Goal: Task Accomplishment & Management: Manage account settings

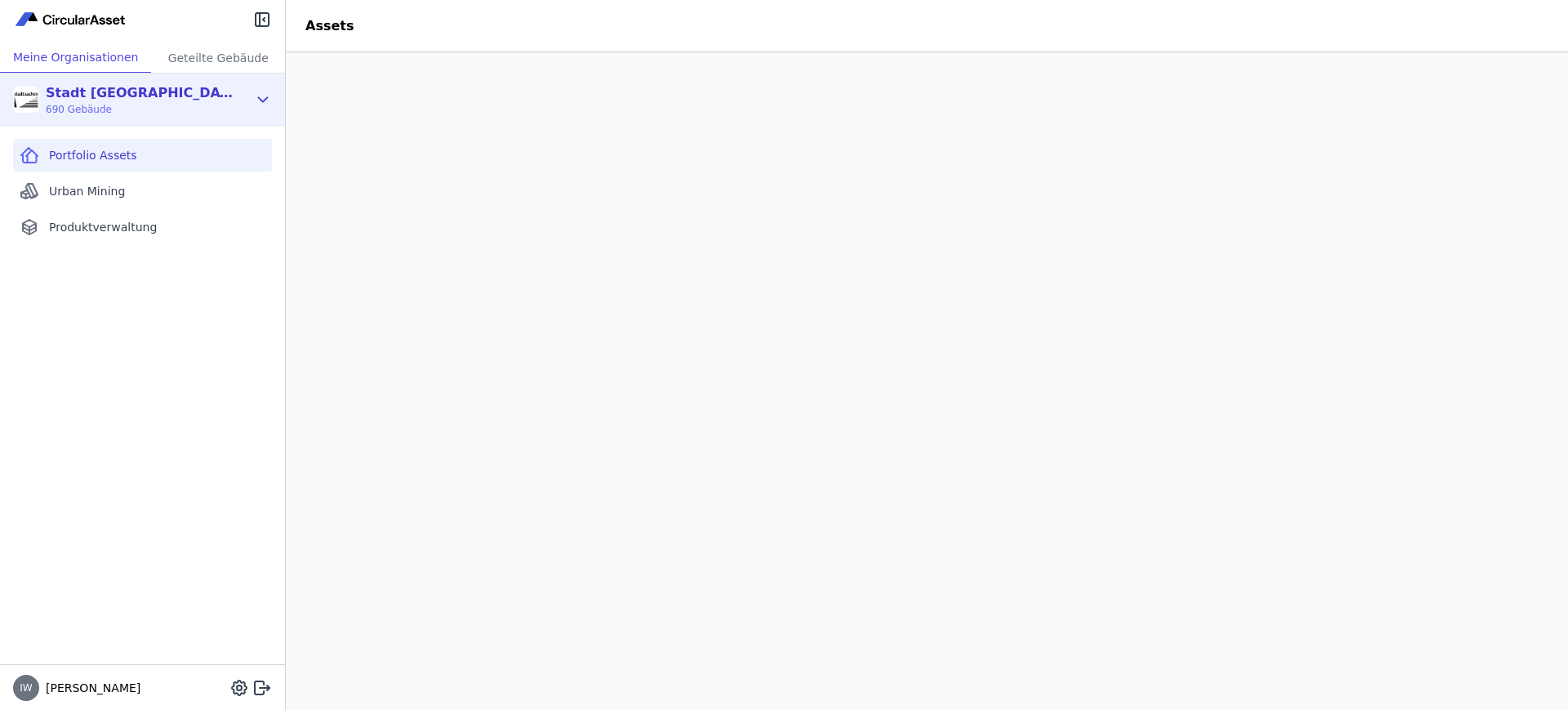
click at [238, 100] on div "Stadt Aachen Gebäudemanagement 690 Gebäude" at bounding box center [131, 99] width 235 height 33
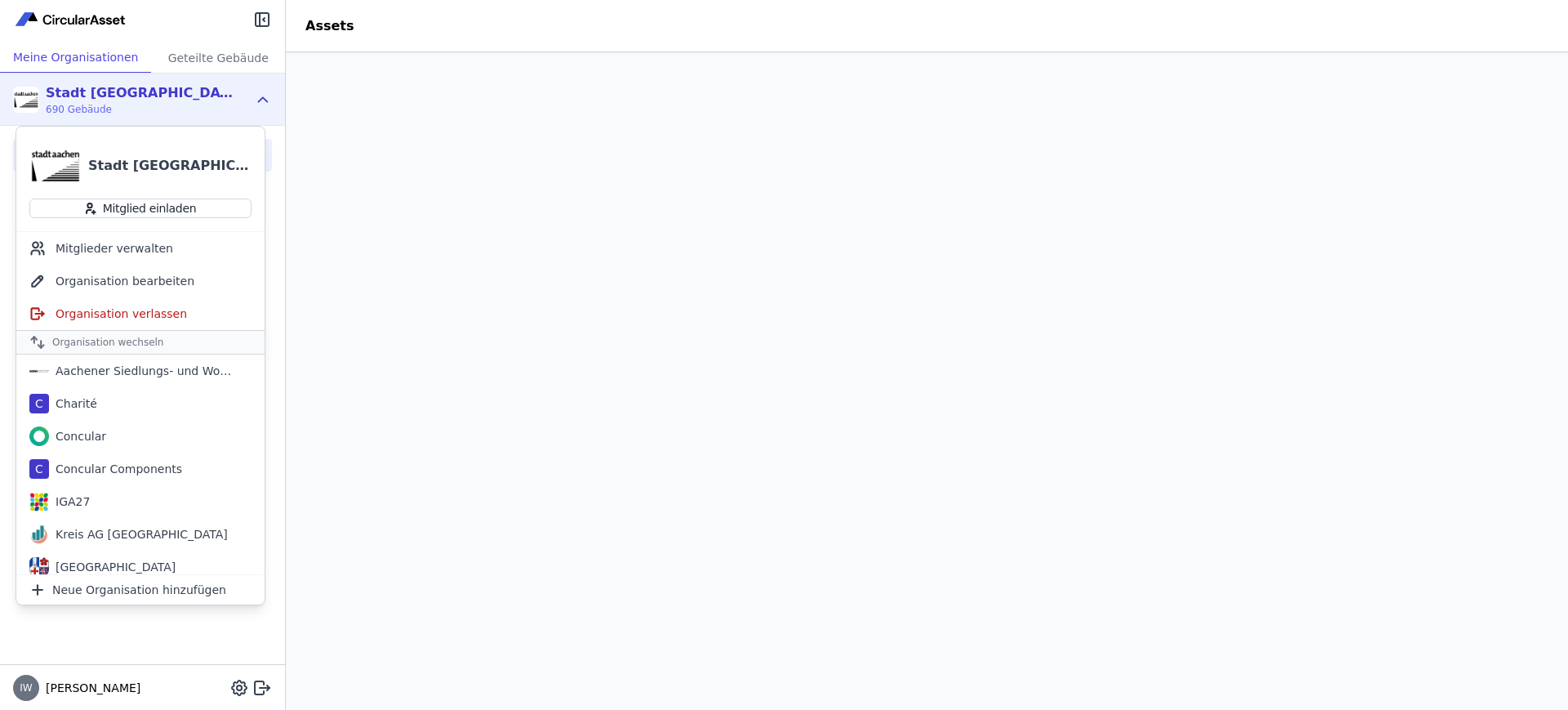
click at [76, 12] on img at bounding box center [71, 19] width 116 height 20
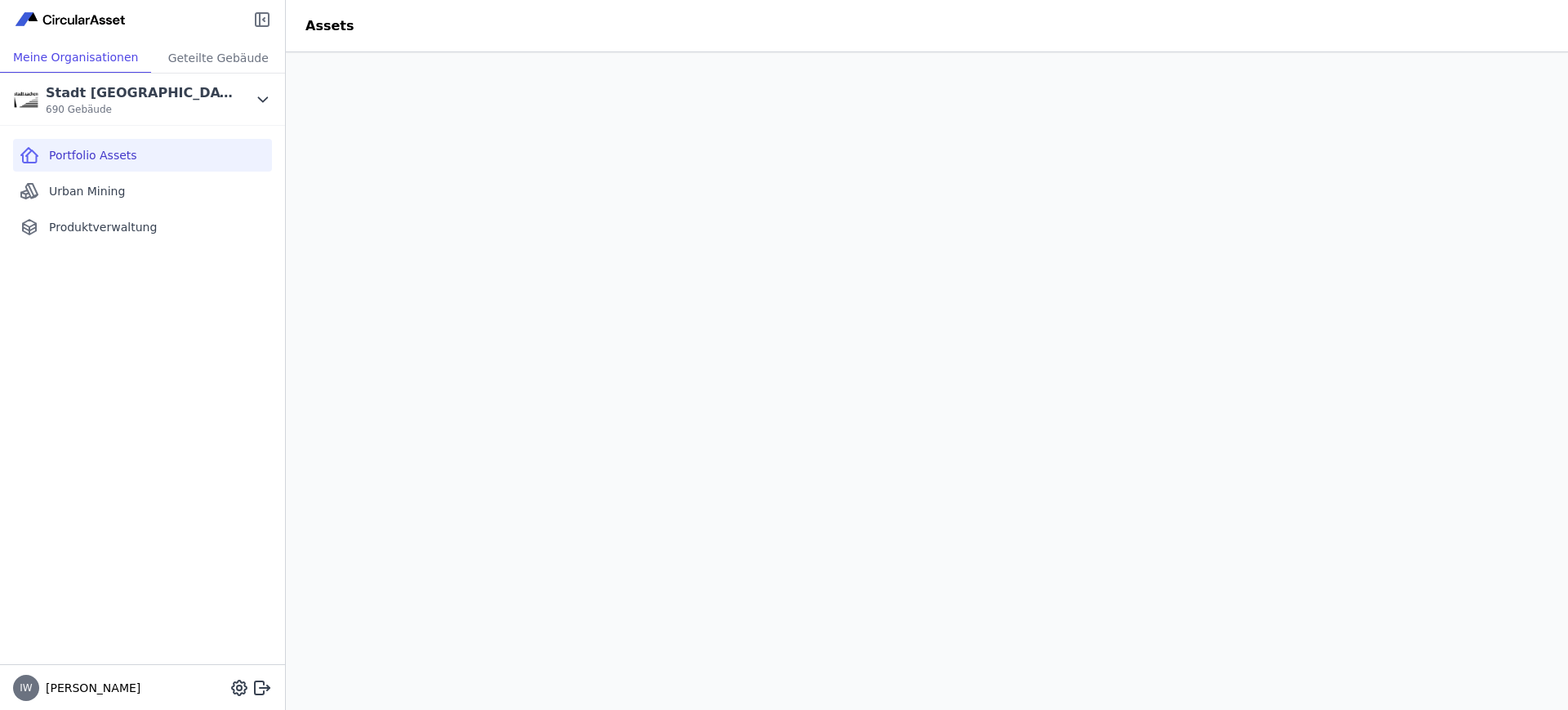
click at [265, 16] on icon at bounding box center [262, 19] width 20 height 20
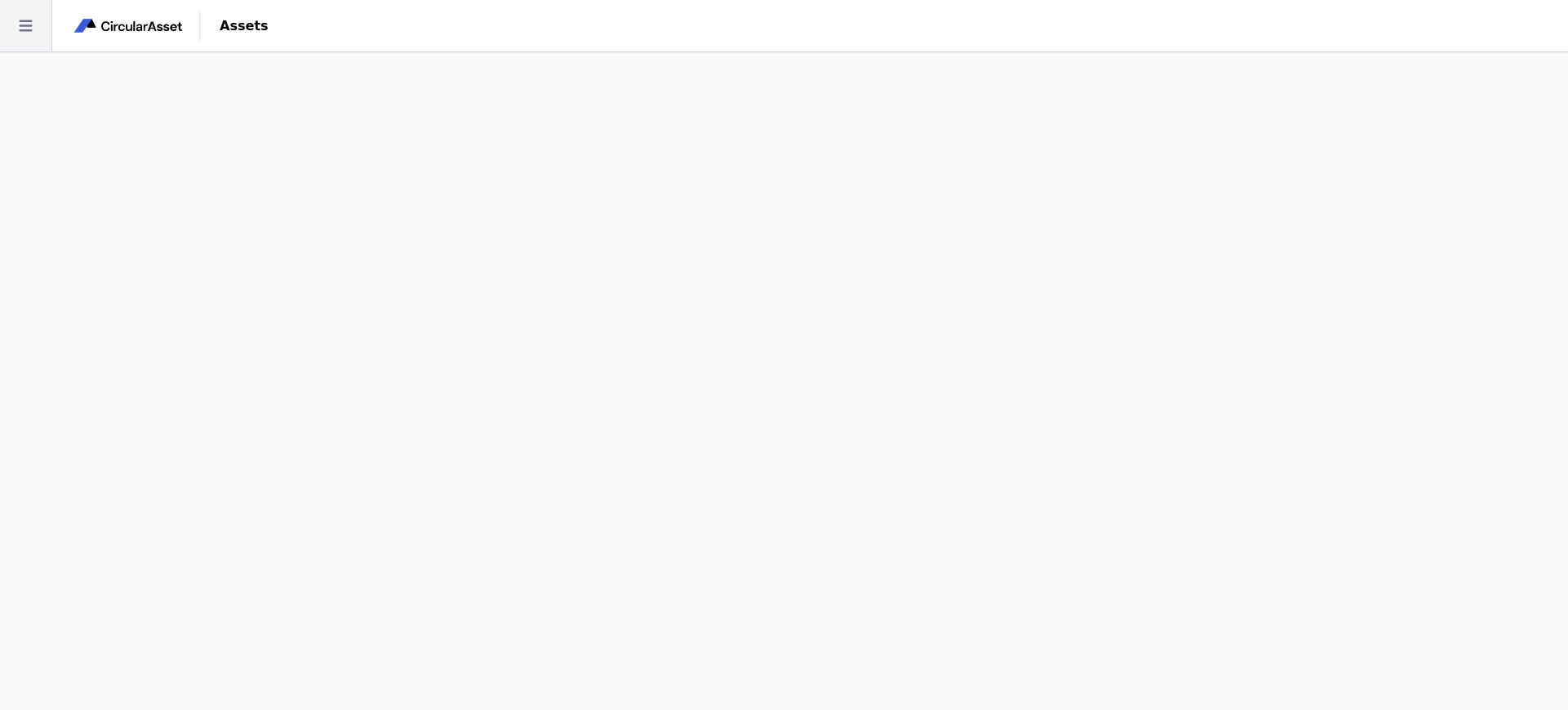
click at [34, 22] on icon at bounding box center [26, 26] width 51 height 51
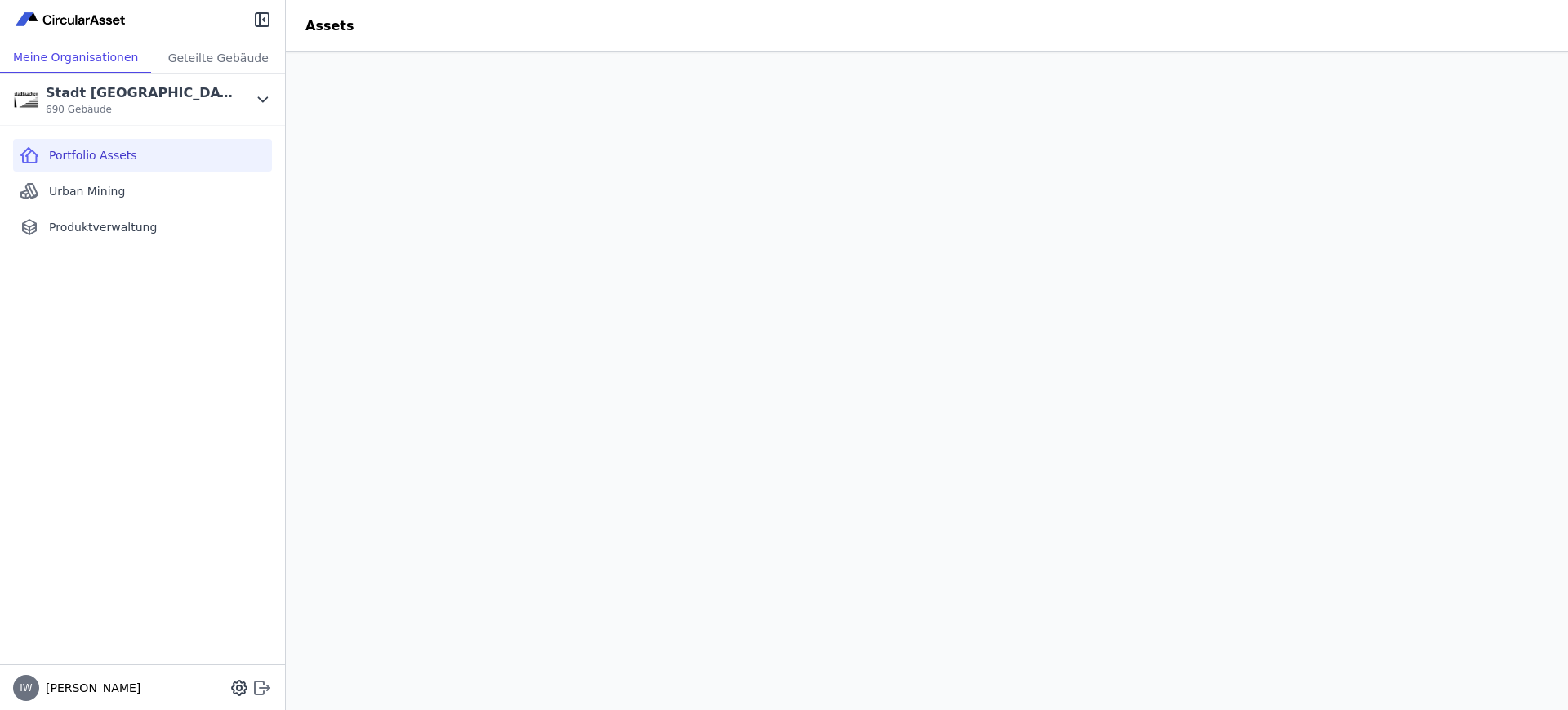
click at [265, 689] on icon at bounding box center [262, 687] width 20 height 20
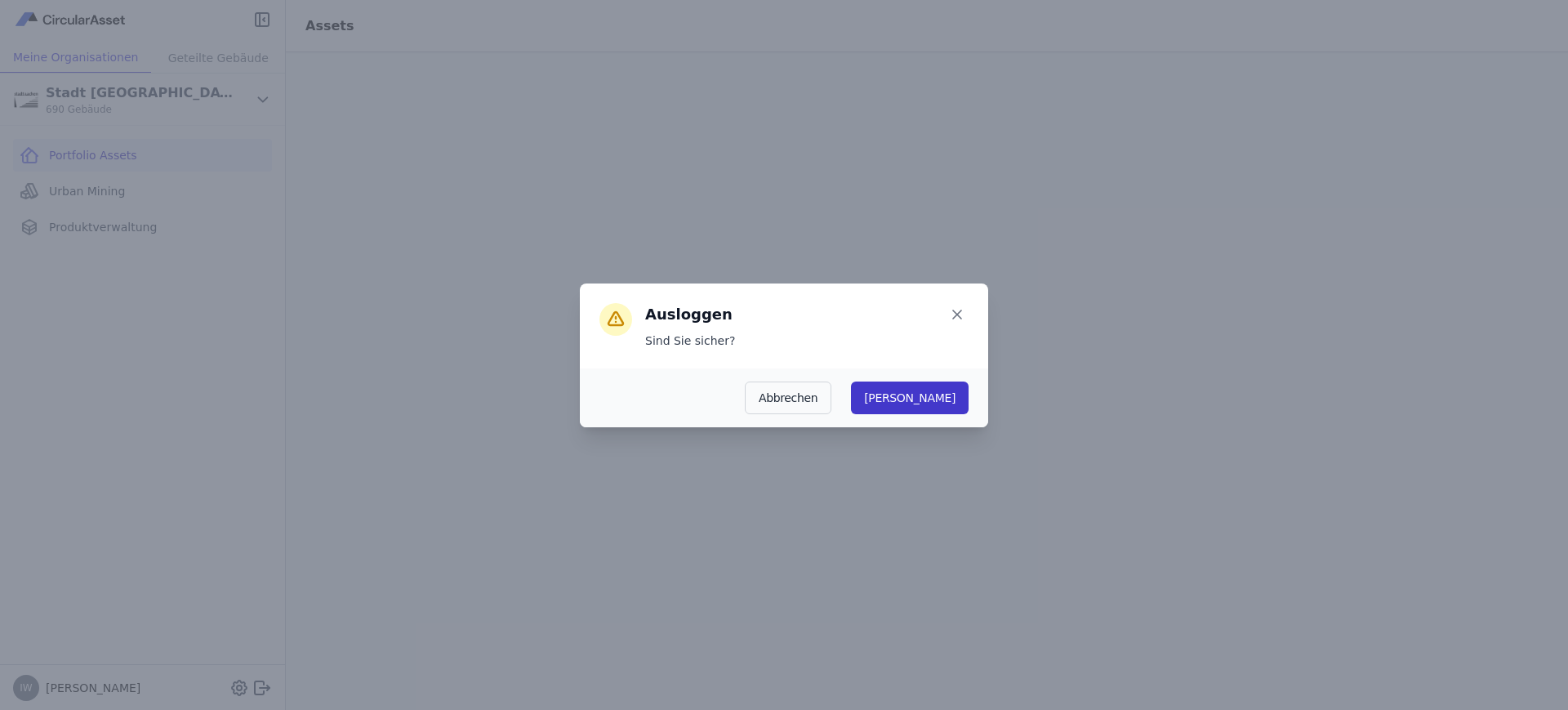
click at [944, 393] on button "[PERSON_NAME]" at bounding box center [909, 398] width 117 height 33
